Goal: Information Seeking & Learning: Learn about a topic

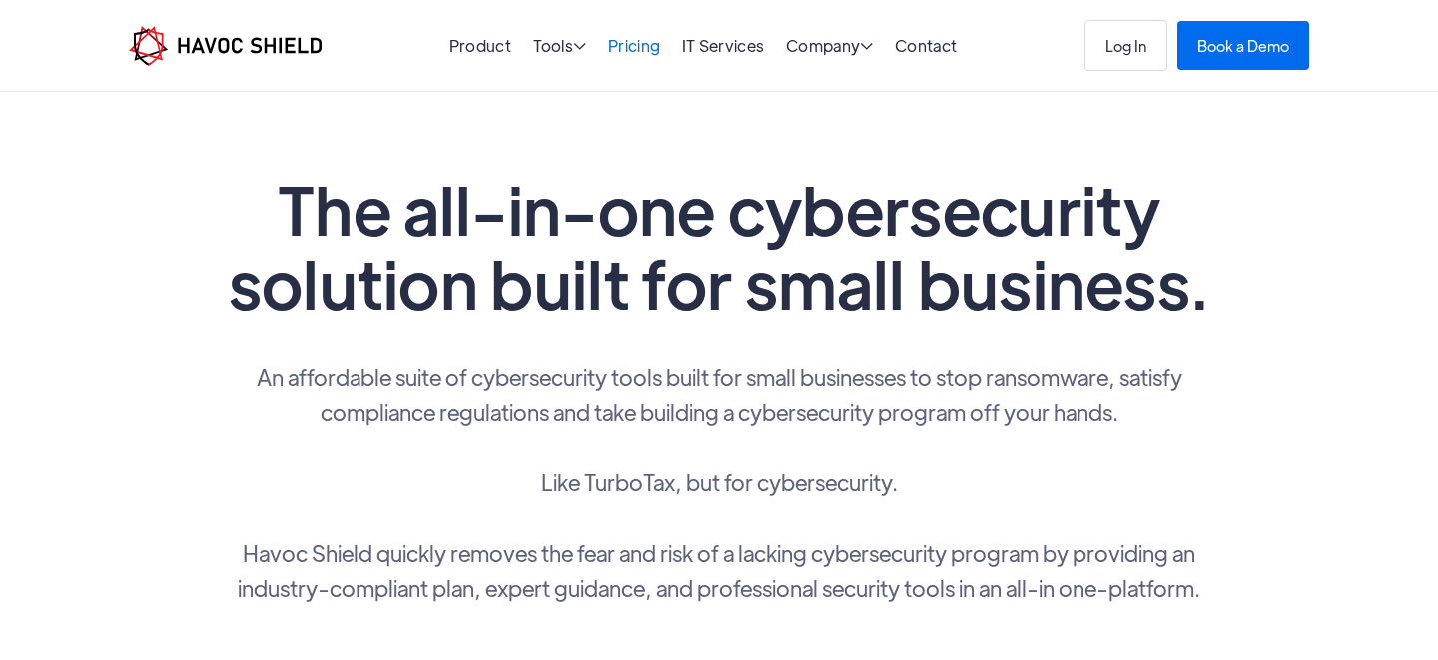
click at [633, 45] on link "Pricing" at bounding box center [634, 45] width 52 height 21
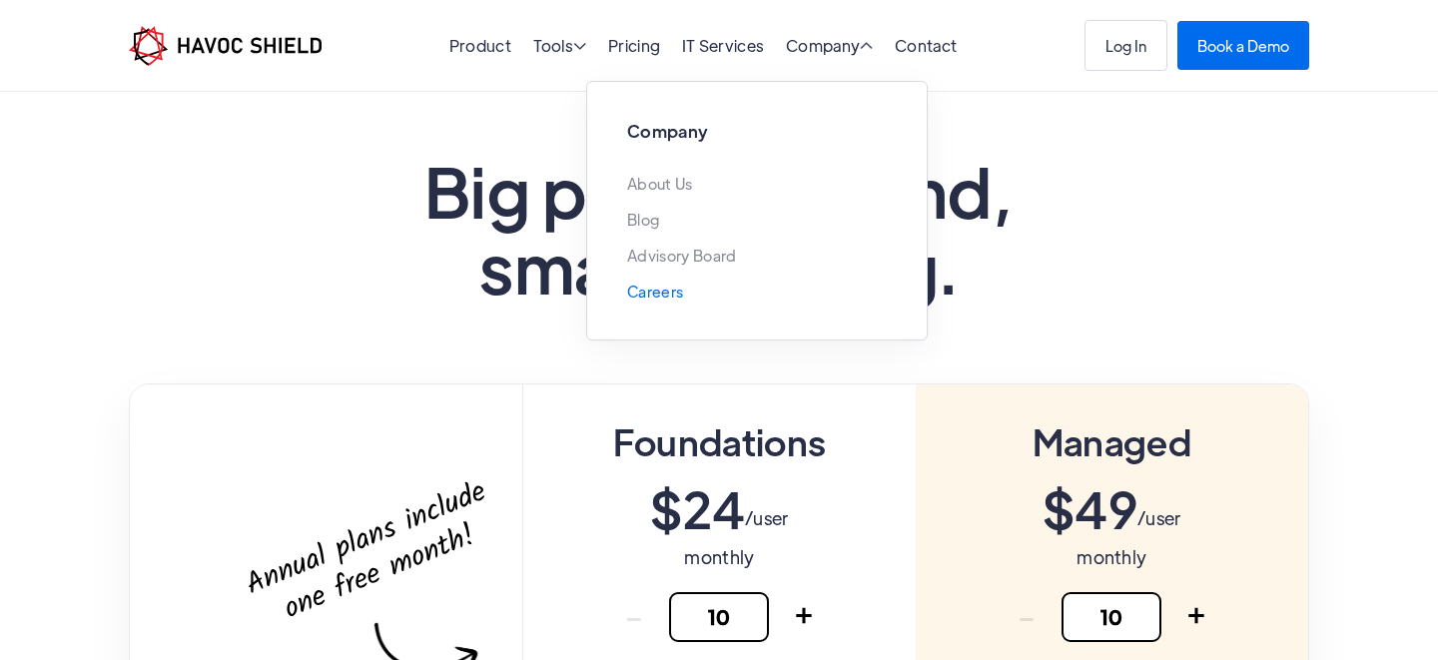
click at [652, 296] on link "Careers" at bounding box center [655, 292] width 56 height 16
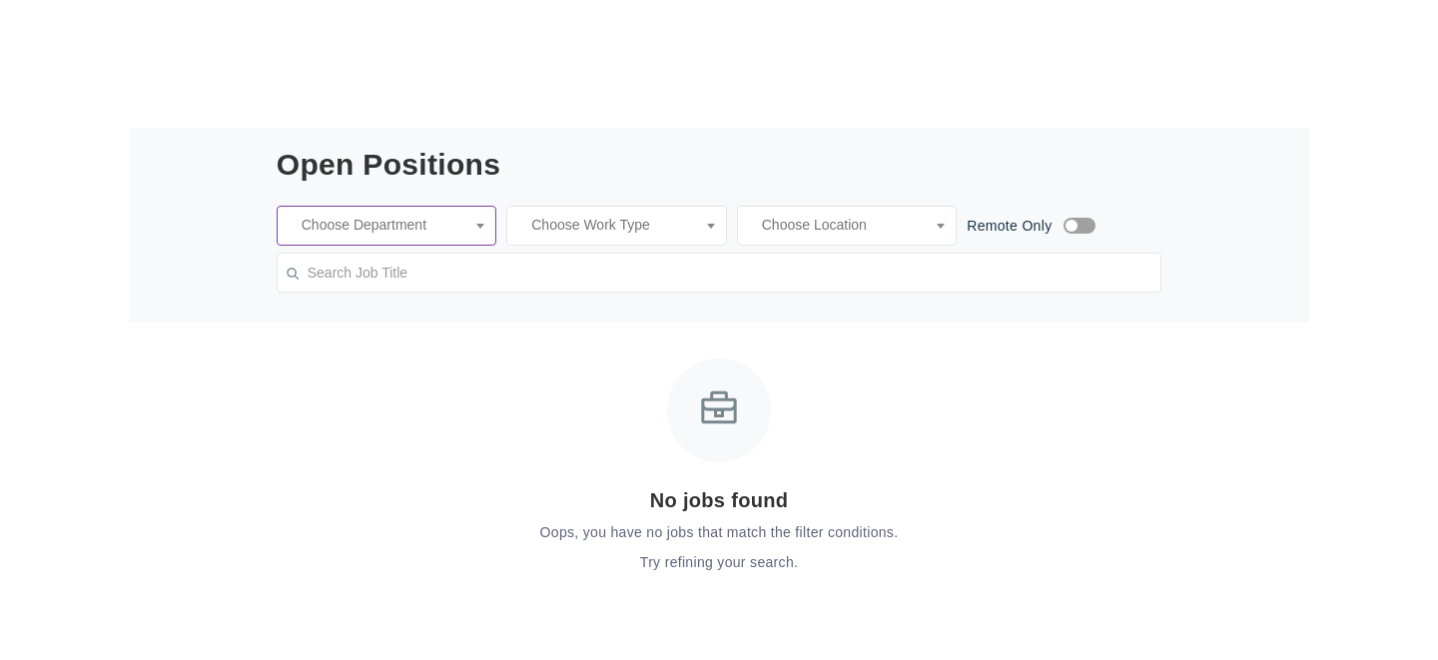
scroll to position [0, 12]
click at [433, 236] on ul at bounding box center [387, 231] width 219 height 49
click at [439, 227] on input "search" at bounding box center [432, 226] width 308 height 20
click at [529, 227] on input "search" at bounding box center [616, 226] width 194 height 20
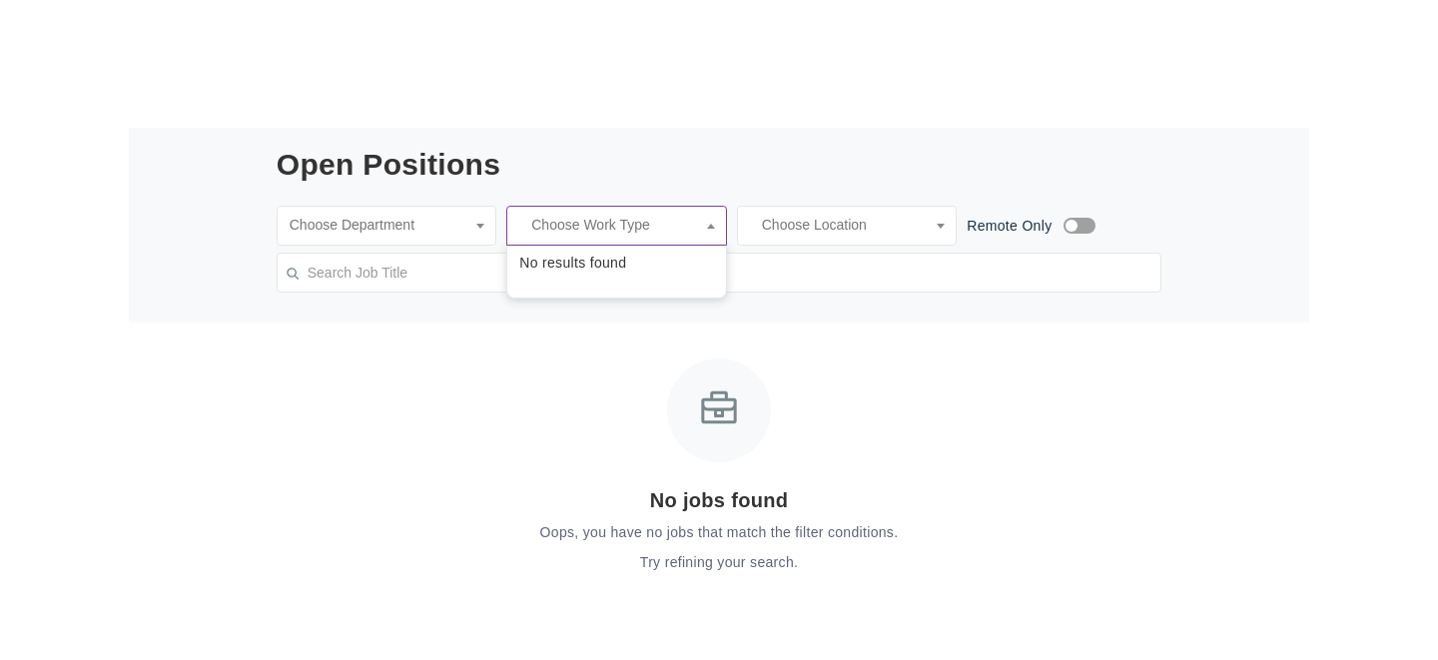
click at [544, 226] on input "search" at bounding box center [616, 226] width 194 height 20
click at [764, 226] on input "search" at bounding box center [1074, 226] width 649 height 20
